Goal: Transaction & Acquisition: Purchase product/service

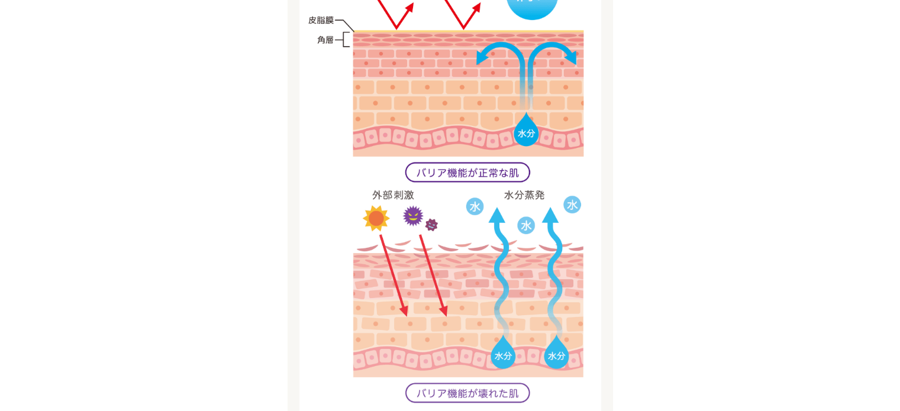
scroll to position [1717, 0]
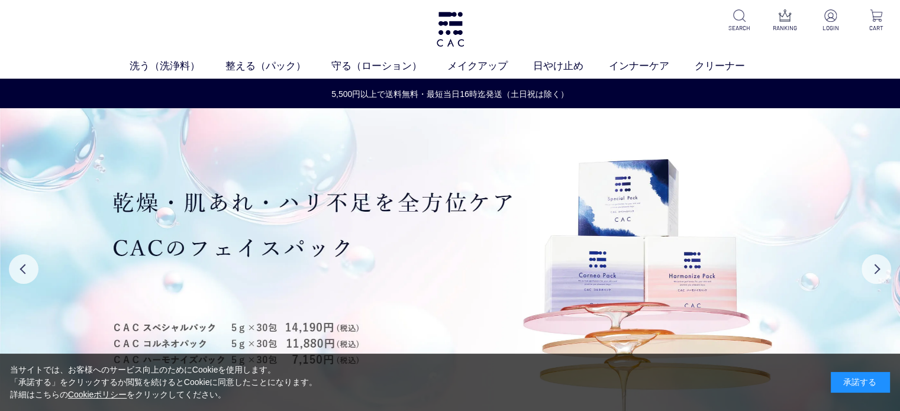
click at [866, 384] on div "承諾する" at bounding box center [860, 382] width 59 height 21
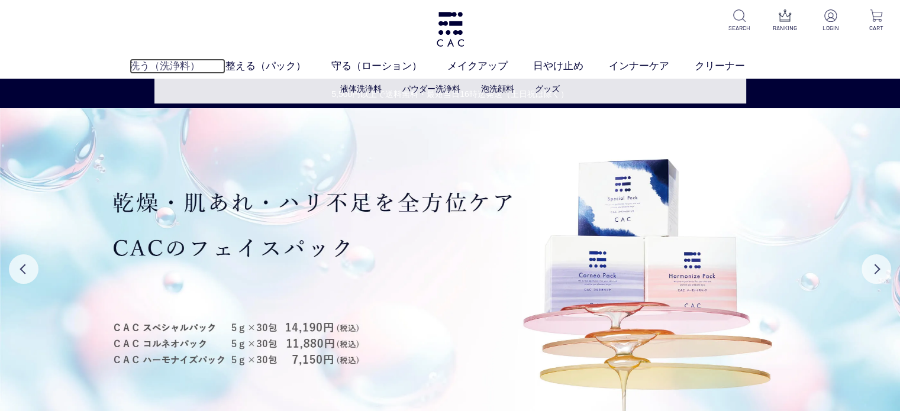
click at [156, 70] on link "洗う（洗浄料）" at bounding box center [178, 66] width 96 height 15
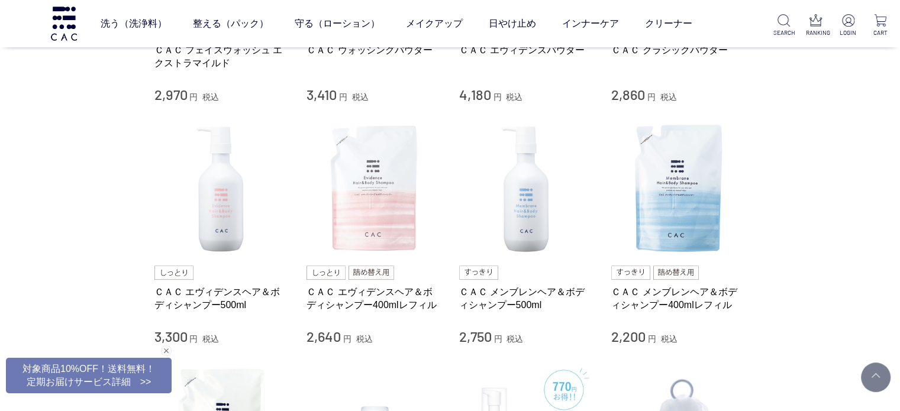
scroll to position [414, 0]
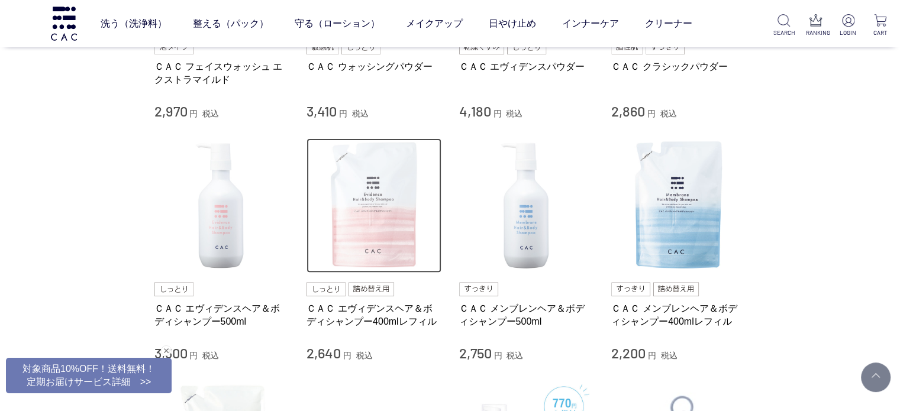
click at [372, 220] on img at bounding box center [374, 206] width 135 height 135
